Goal: Task Accomplishment & Management: Complete application form

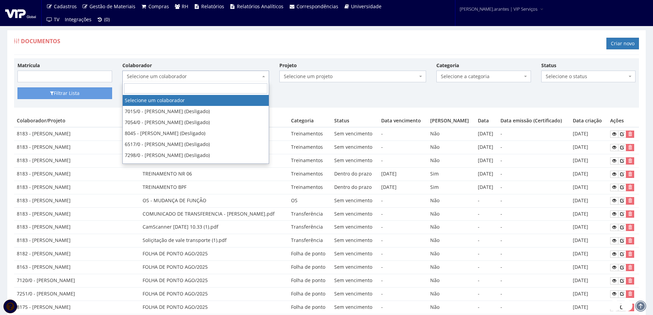
click at [168, 75] on span "Selecione um colaborador" at bounding box center [194, 76] width 134 height 7
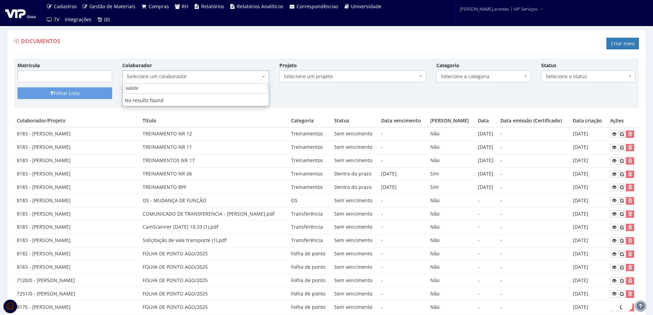
type input "salete"
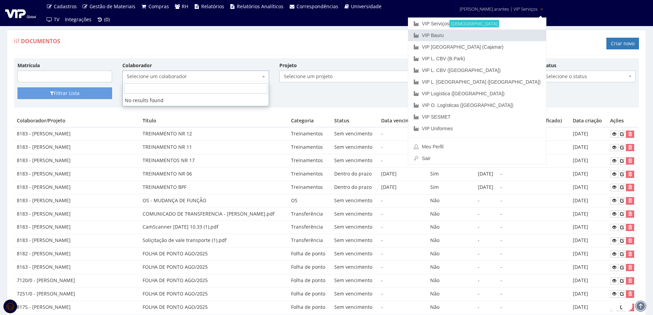
click at [496, 36] on link "VIP Bauru" at bounding box center [477, 35] width 138 height 12
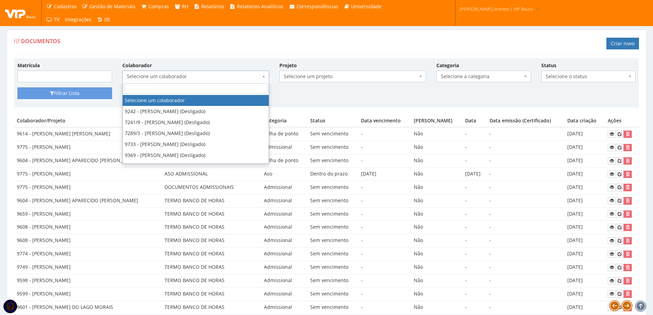
click at [158, 77] on span "Selecione um colaborador" at bounding box center [194, 76] width 134 height 7
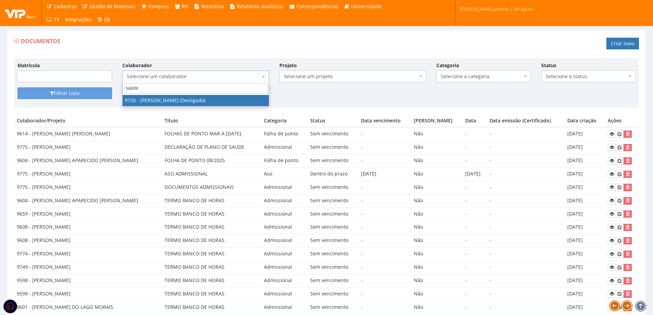
type input "salete"
select select "3994"
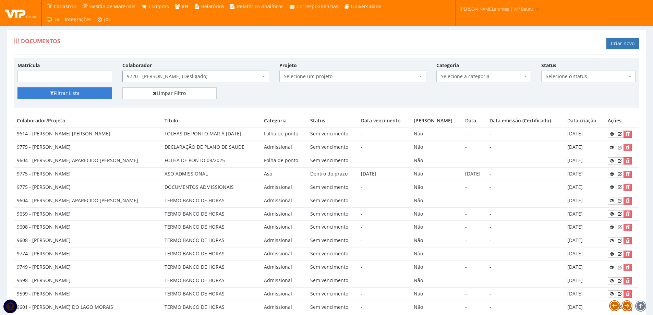
click at [83, 96] on button "Filtrar Lista" at bounding box center [64, 93] width 95 height 12
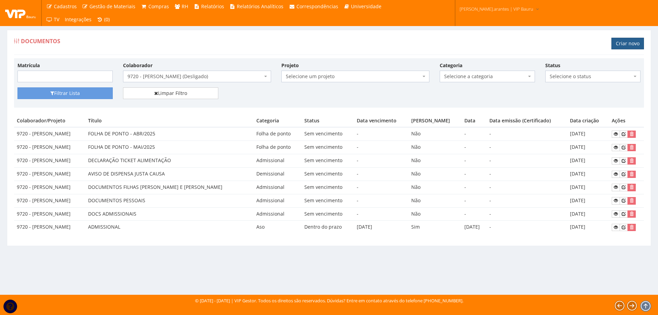
click at [628, 41] on link "Criar novo" at bounding box center [628, 44] width 33 height 12
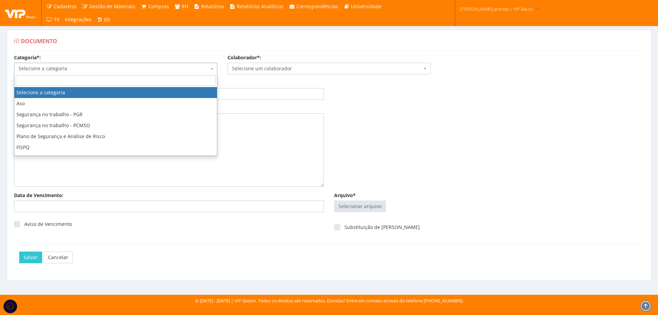
click at [84, 69] on span "Selecione a categoria" at bounding box center [114, 68] width 190 height 7
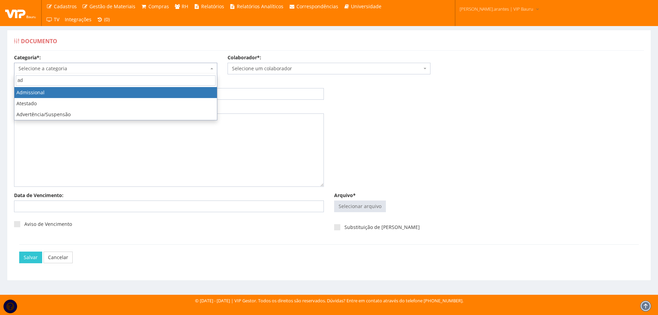
type input "ad"
select select "admissional"
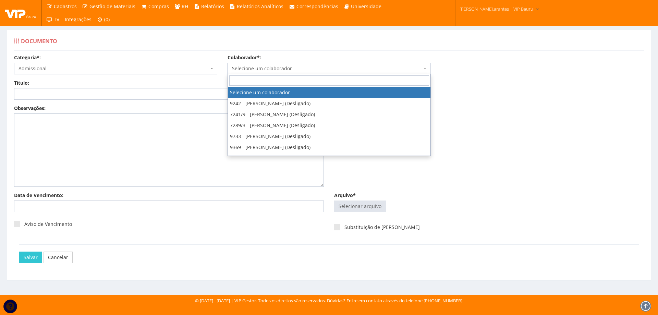
click at [306, 68] on span "Selecione um colaborador" at bounding box center [327, 68] width 190 height 7
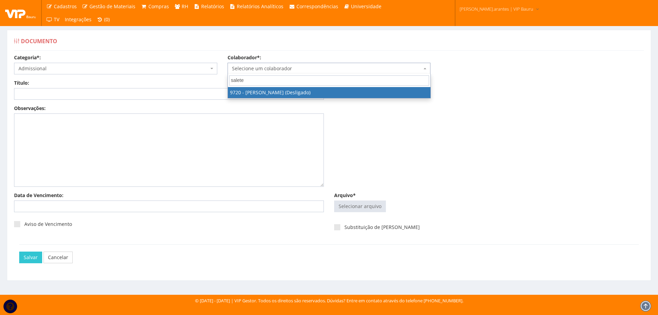
type input "salete"
select select "3994"
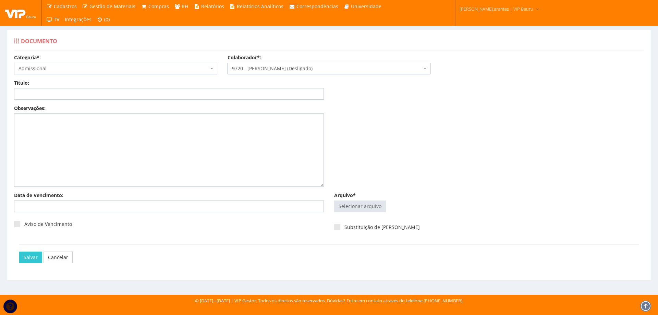
click at [171, 87] on div "Título:" at bounding box center [169, 90] width 320 height 20
click at [167, 91] on input "Título:" at bounding box center [169, 94] width 310 height 12
type input "ABERTURA DE CONTA EM BANCO SALARIO"
click at [358, 205] on input "Arquivo*" at bounding box center [360, 206] width 51 height 11
type input "C:\fakepath\CCF03042025.pdf"
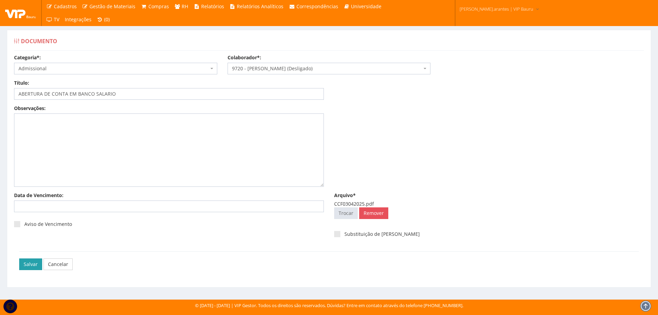
click at [29, 264] on input "Salvar" at bounding box center [30, 265] width 23 height 12
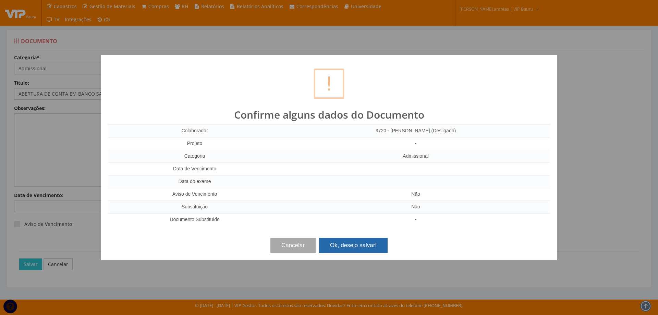
click at [344, 249] on button "Ok, desejo salvar!" at bounding box center [353, 245] width 69 height 15
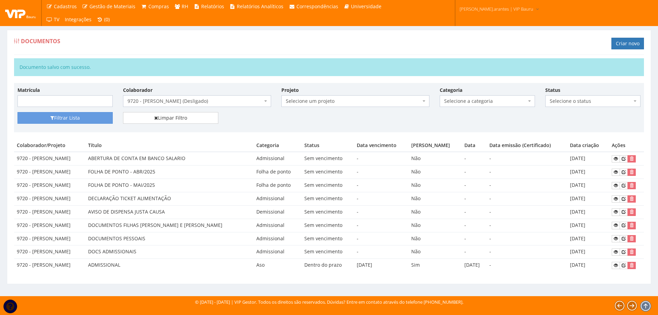
click at [174, 102] on span "9720 - [PERSON_NAME] (Desligado)" at bounding box center [195, 101] width 135 height 7
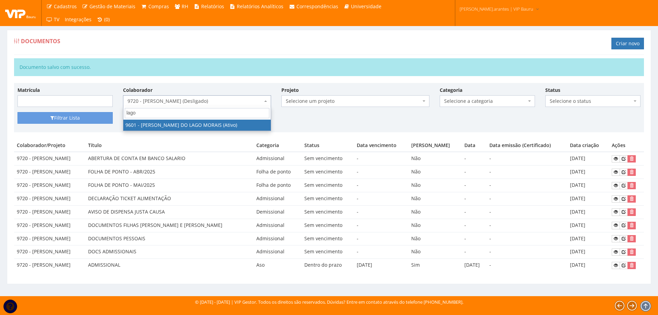
type input "lago"
select select "3768"
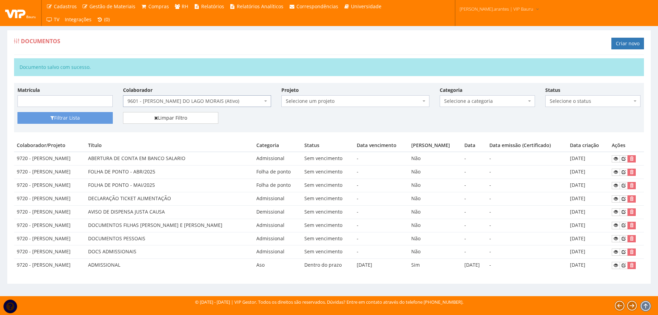
click at [89, 111] on div "Matrícula Colaborador Selecione um colaborador 9242 - ABEL ROSA PEREIRA (Deslig…" at bounding box center [329, 99] width 634 height 26
click at [89, 117] on button "Filtrar Lista" at bounding box center [64, 118] width 95 height 12
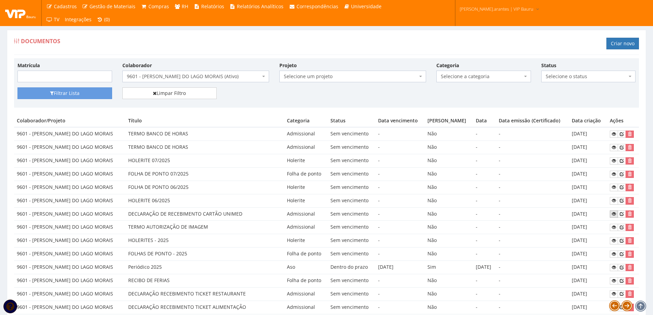
click at [615, 215] on icon at bounding box center [614, 214] width 4 height 5
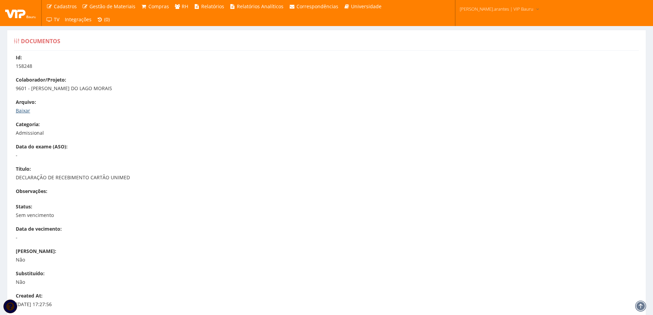
click at [28, 109] on link "Baixar" at bounding box center [23, 110] width 14 height 7
